Goal: Transaction & Acquisition: Purchase product/service

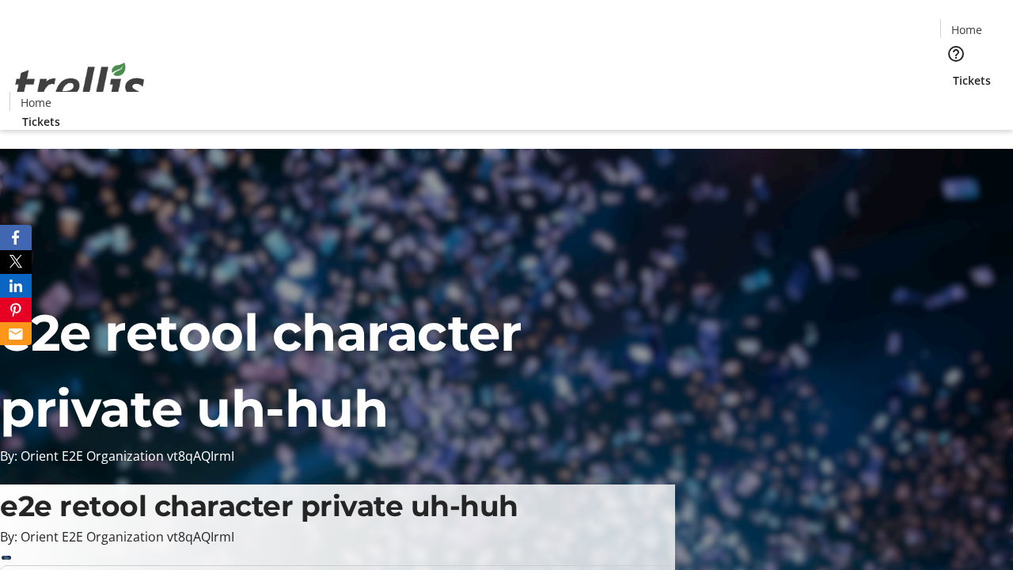
click at [953, 72] on span "Tickets" at bounding box center [972, 80] width 38 height 17
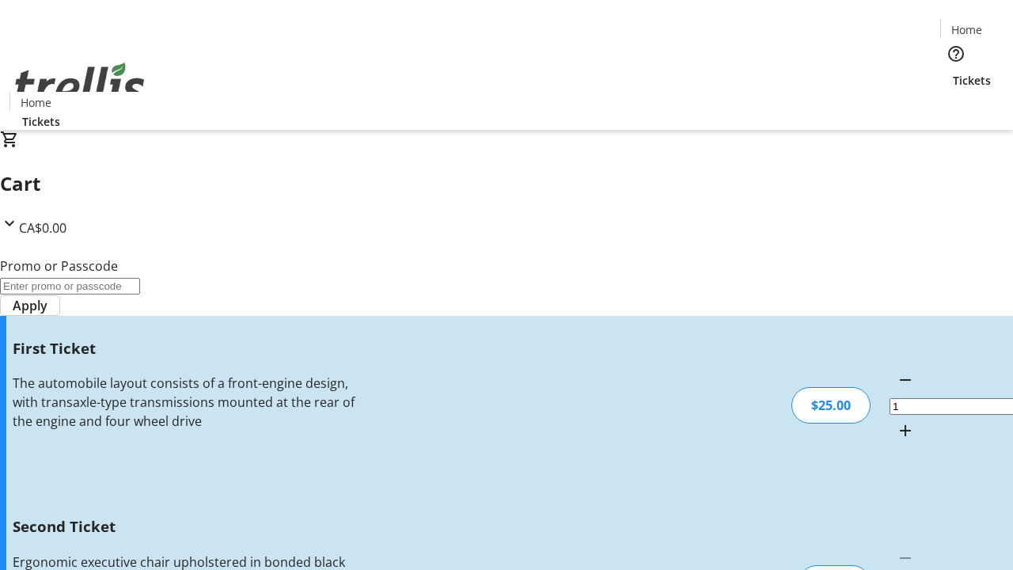
type input "2"
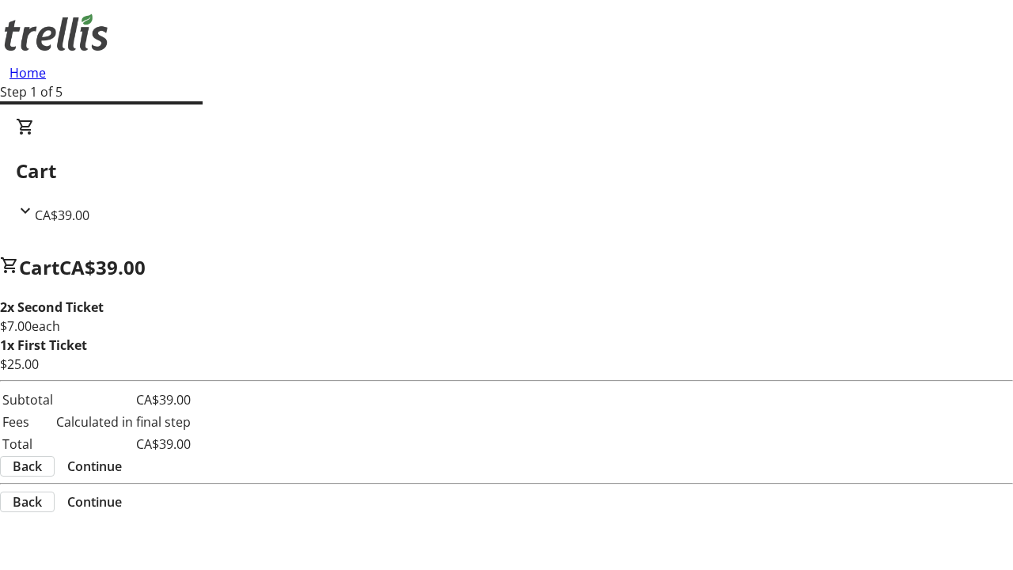
click at [122, 469] on span "Continue" at bounding box center [94, 466] width 55 height 19
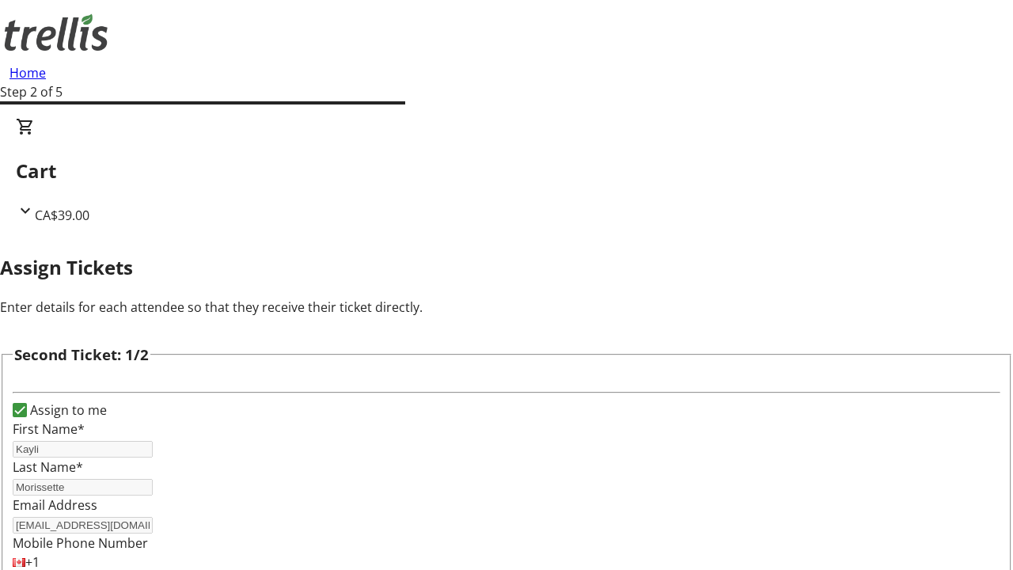
type input "Gunner"
type input "[PERSON_NAME]"
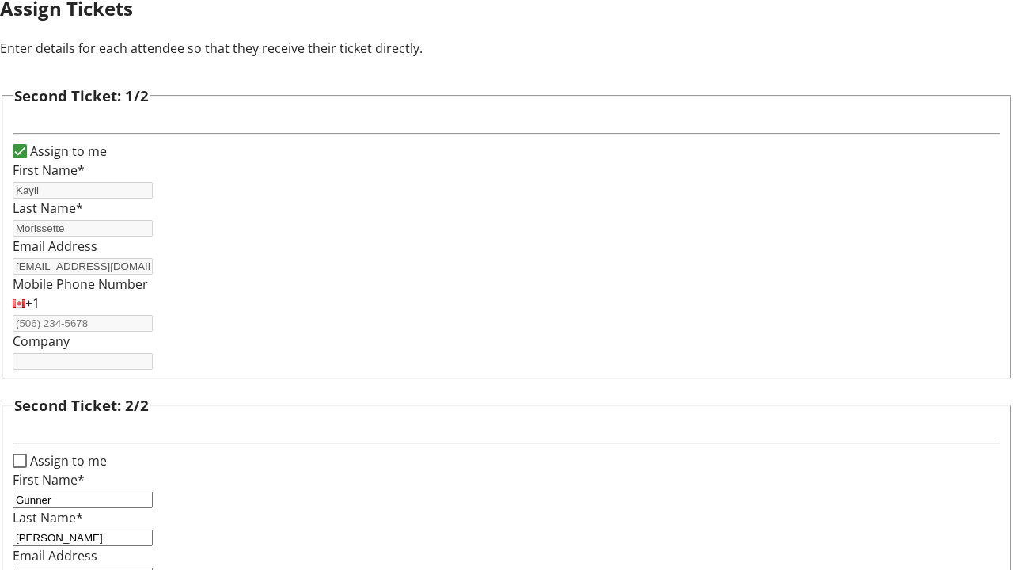
type input "[EMAIL_ADDRESS][DOMAIN_NAME]"
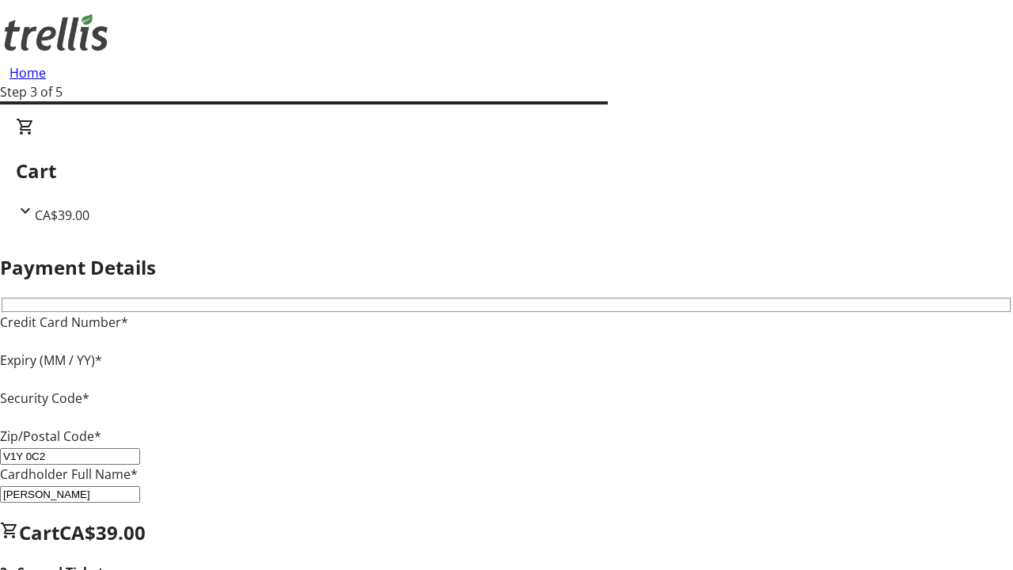
type input "V1Y 0C2"
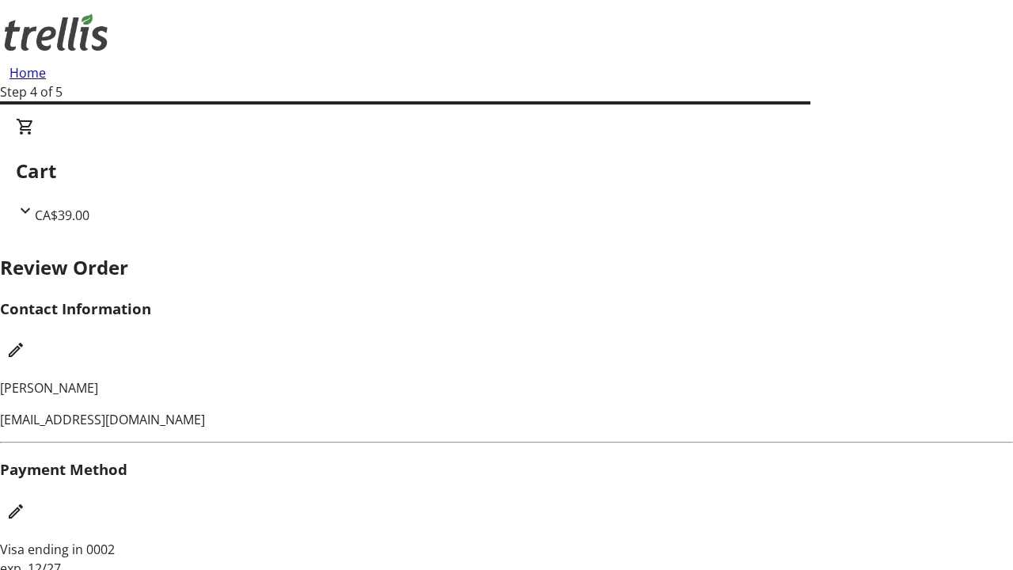
click at [25, 502] on mat-icon "Edit Payment Method" at bounding box center [15, 511] width 19 height 19
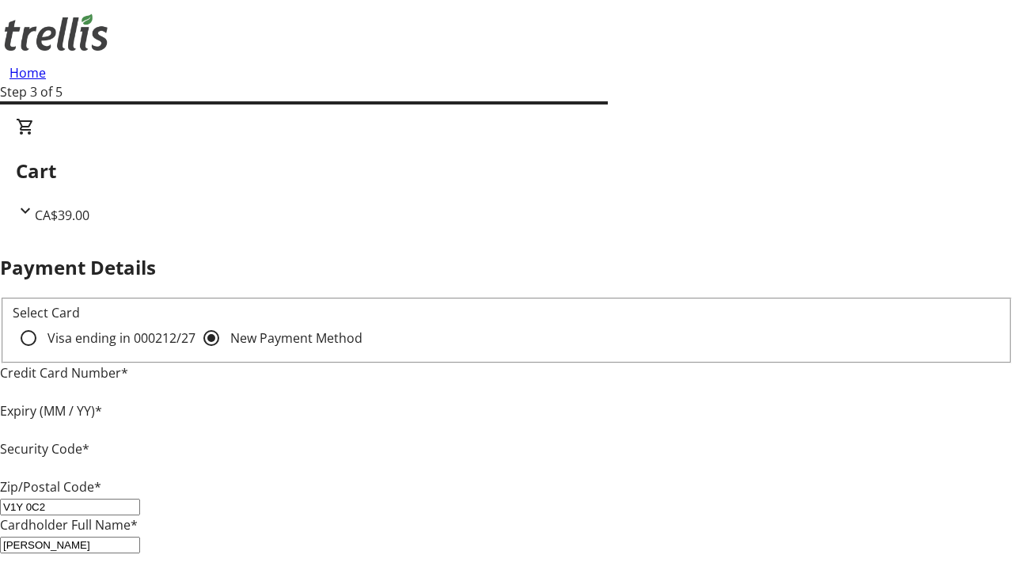
type input "V1Y 0C2"
